Goal: Task Accomplishment & Management: Manage account settings

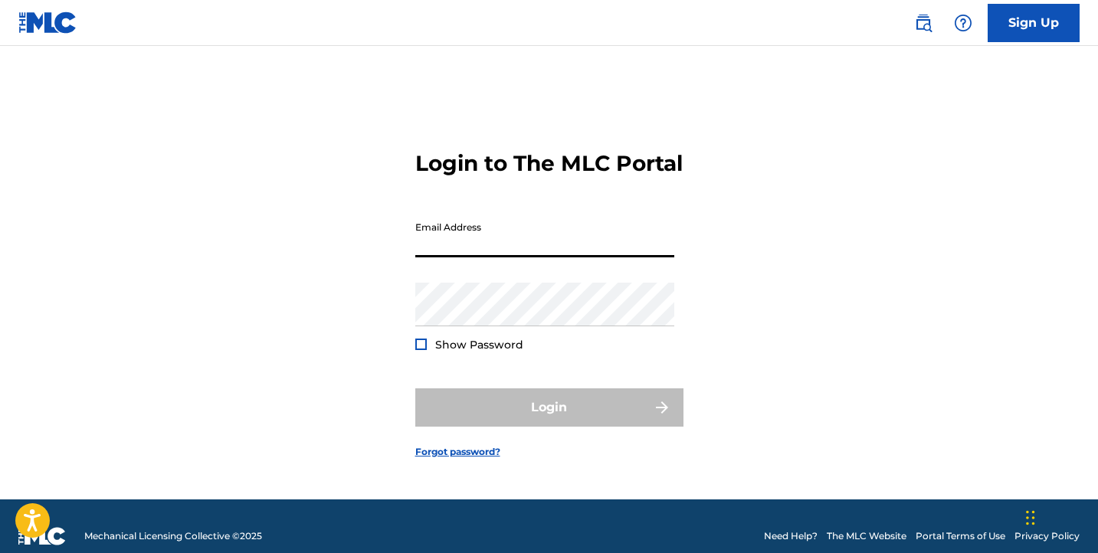
type input "[EMAIL_ADDRESS][DOMAIN_NAME]"
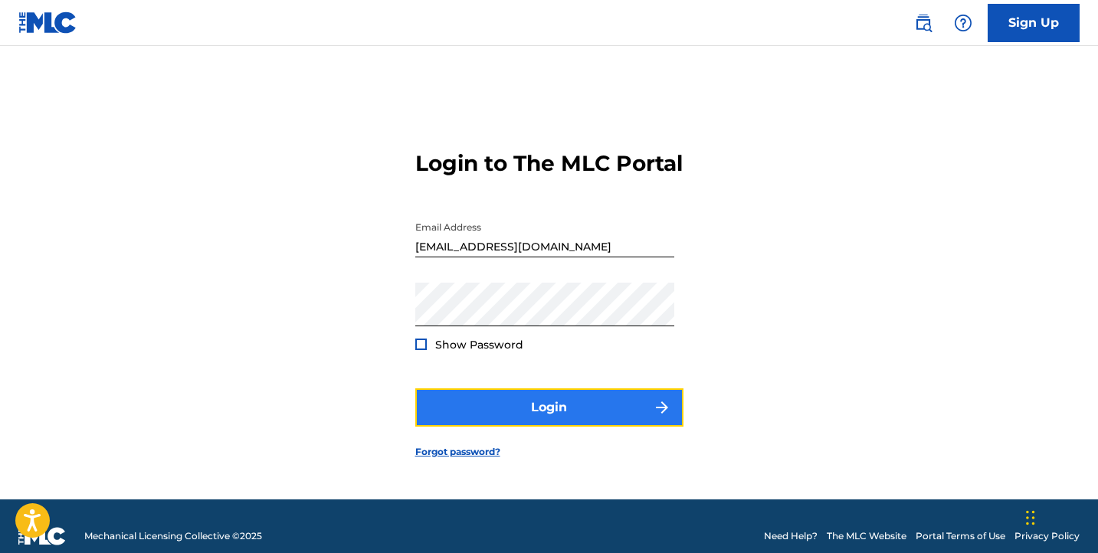
click at [514, 424] on button "Login" at bounding box center [549, 407] width 268 height 38
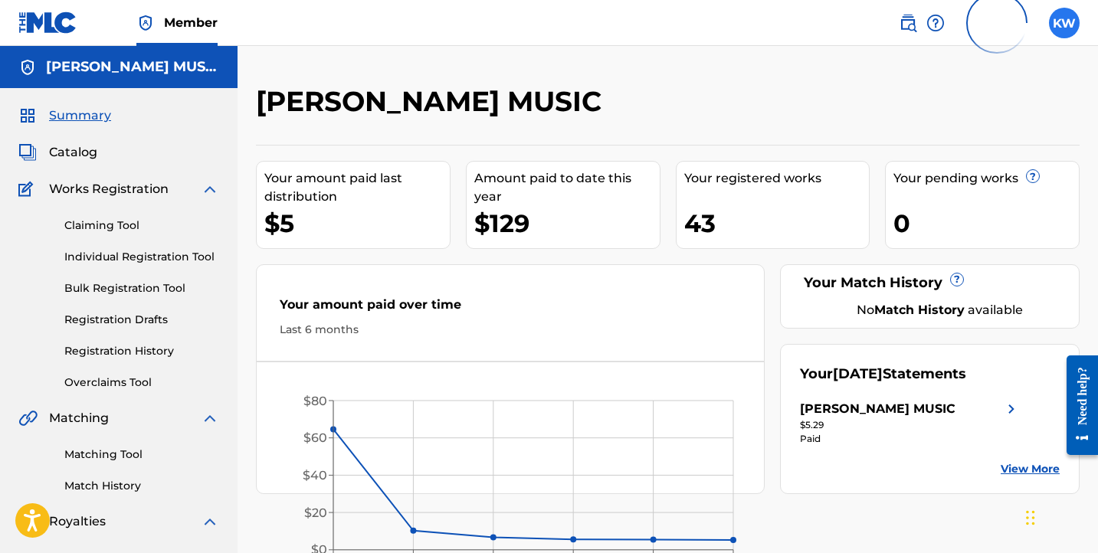
click at [1066, 31] on label at bounding box center [1064, 23] width 31 height 31
click at [1064, 23] on input "KW [PERSON_NAME] [EMAIL_ADDRESS][DOMAIN_NAME] Profile Log out" at bounding box center [1064, 23] width 0 height 0
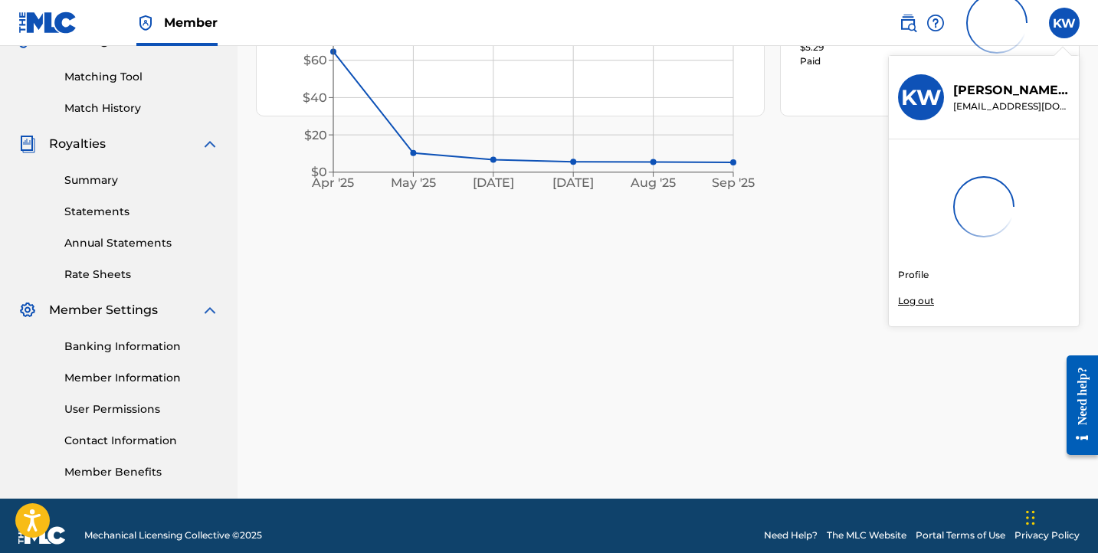
scroll to position [387, 0]
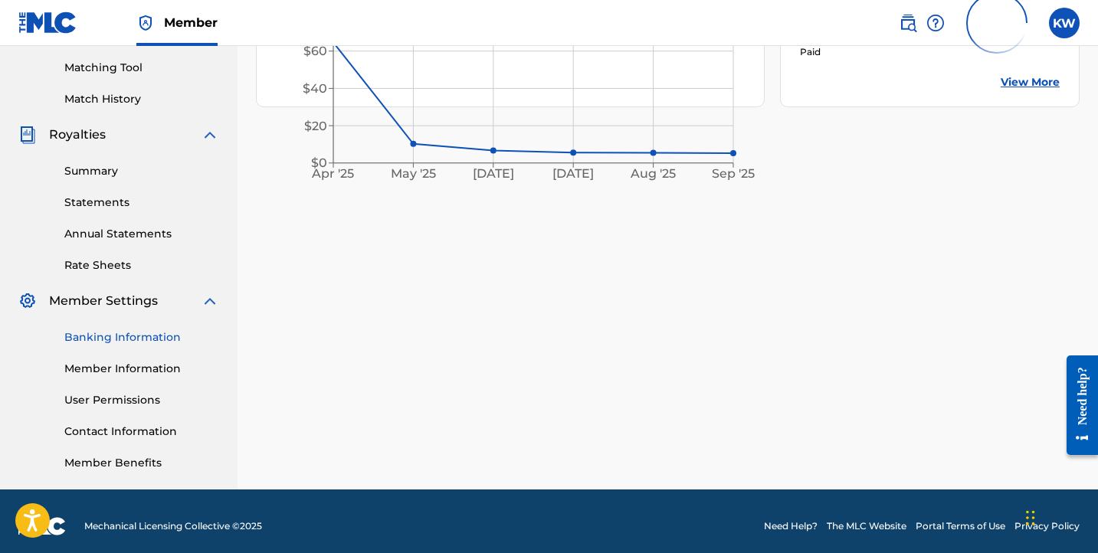
click at [146, 334] on link "Banking Information" at bounding box center [141, 337] width 155 height 16
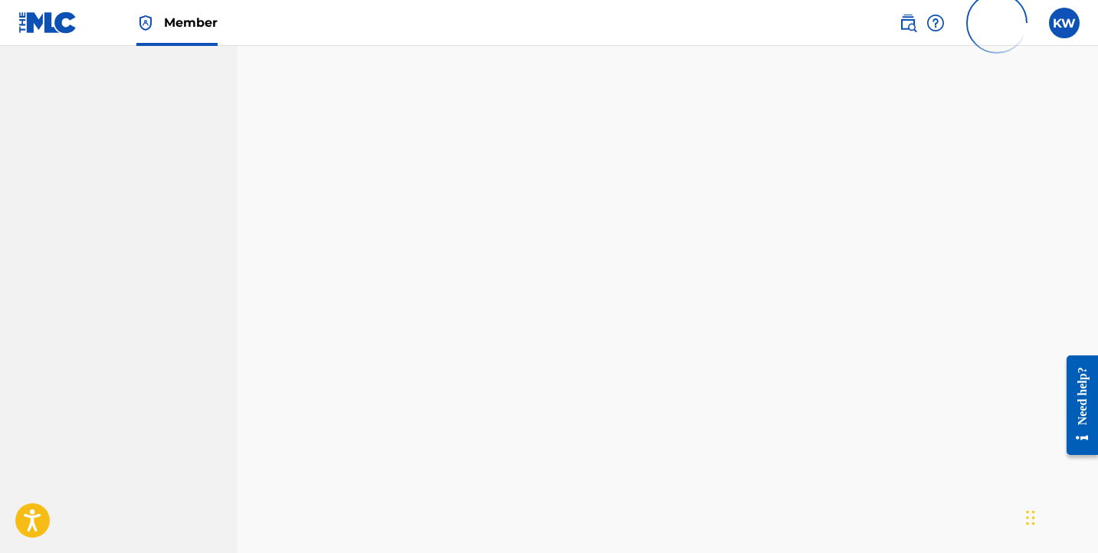
scroll to position [896, 0]
click at [214, 262] on nav "[PERSON_NAME] MUSIC Summary Catalog Works Registration Claiming Tool Individual…" at bounding box center [119, 104] width 238 height 1908
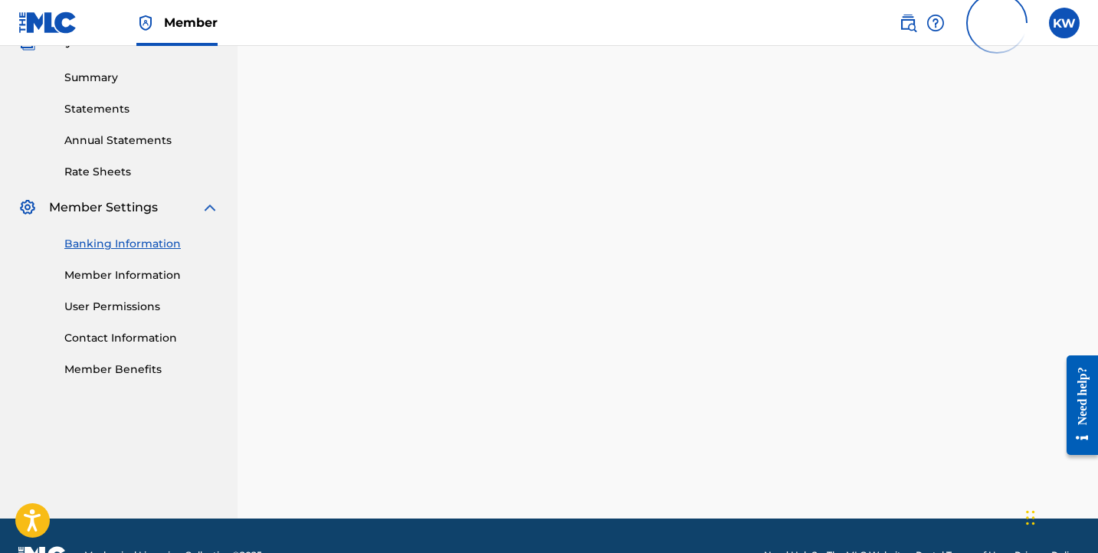
scroll to position [397, 0]
